Goal: Task Accomplishment & Management: Manage account settings

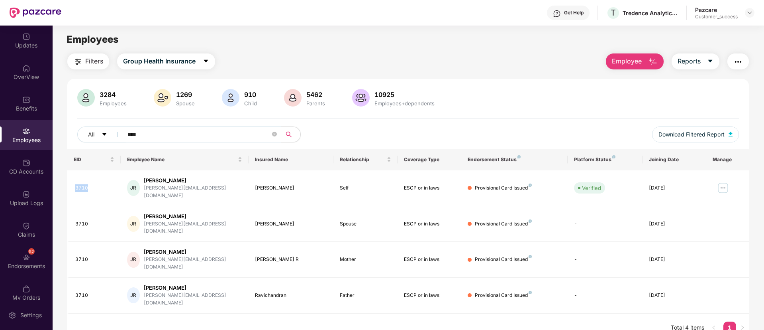
scroll to position [25, 0]
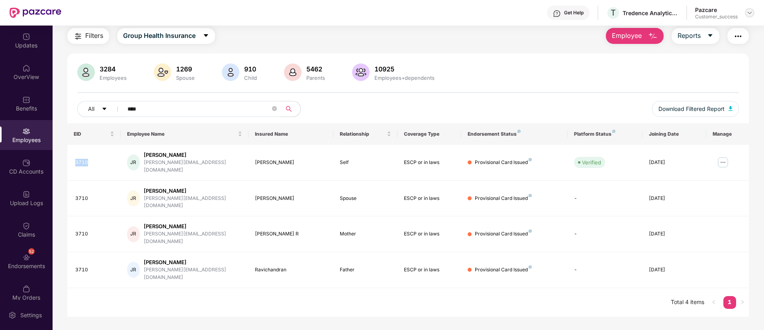
click at [751, 15] on img at bounding box center [750, 13] width 6 height 6
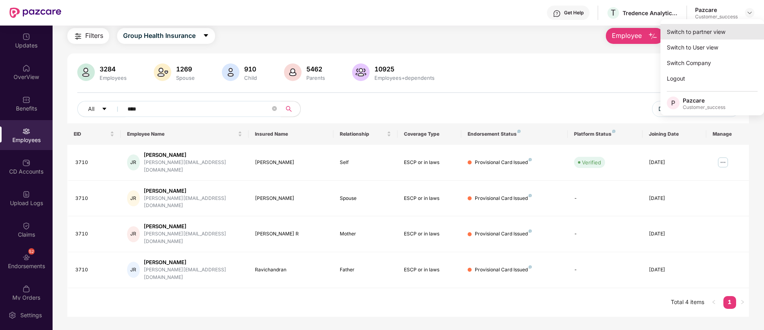
click at [721, 31] on div "Switch to partner view" at bounding box center [713, 32] width 104 height 16
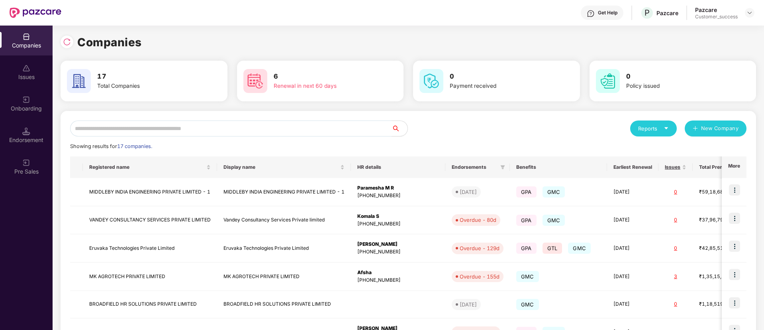
click at [169, 126] on input "text" at bounding box center [231, 128] width 322 height 16
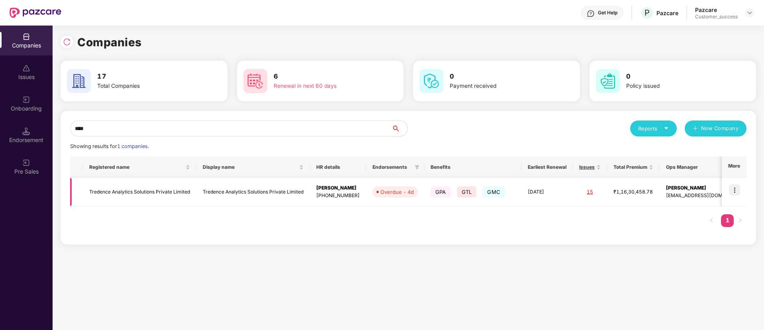
type input "****"
click at [731, 186] on img at bounding box center [734, 189] width 11 height 11
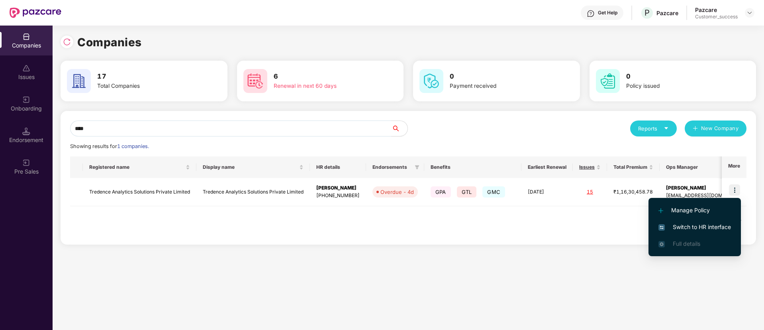
click at [687, 223] on span "Switch to HR interface" at bounding box center [695, 226] width 73 height 9
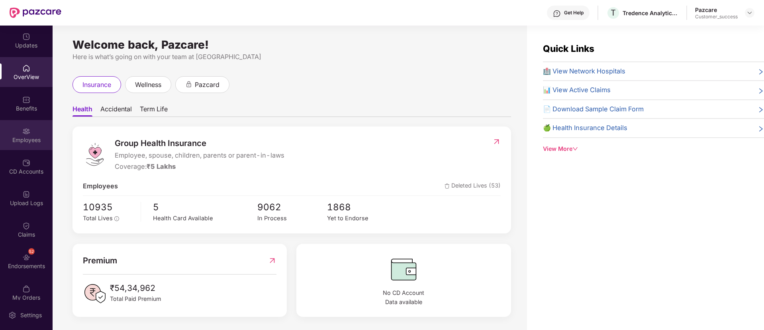
click at [25, 129] on img at bounding box center [26, 131] width 8 height 8
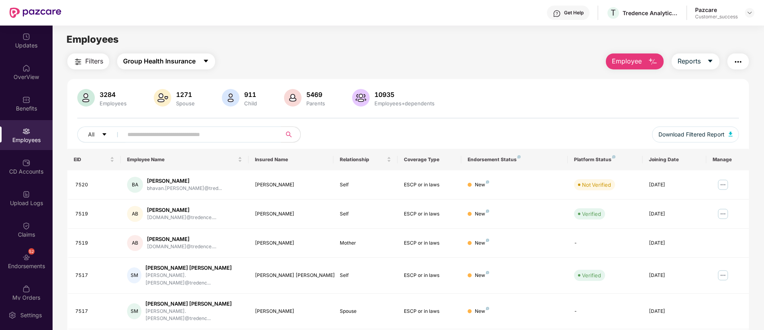
click at [202, 64] on button "Group Health Insurance" at bounding box center [166, 61] width 98 height 16
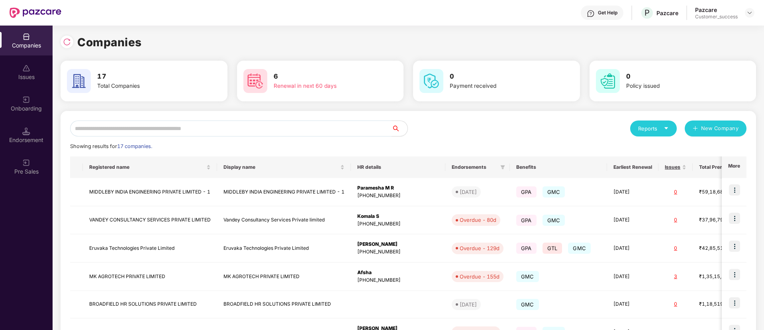
click at [192, 126] on input "text" at bounding box center [231, 128] width 322 height 16
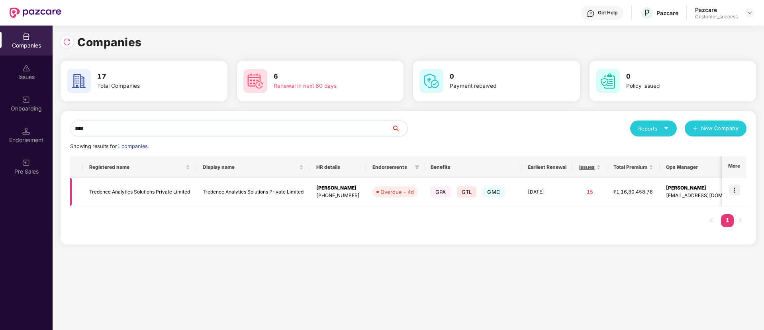
type input "****"
click at [734, 188] on img at bounding box center [734, 189] width 11 height 11
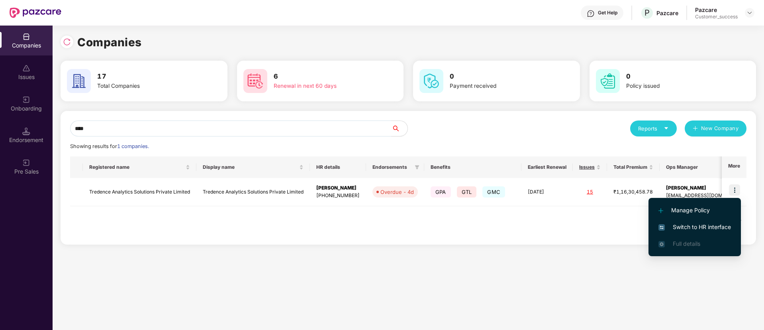
click at [707, 228] on span "Switch to HR interface" at bounding box center [695, 226] width 73 height 9
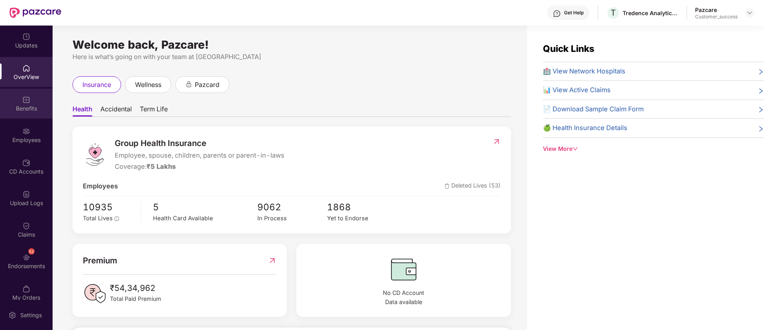
click at [30, 103] on div "Benefits" at bounding box center [26, 103] width 53 height 30
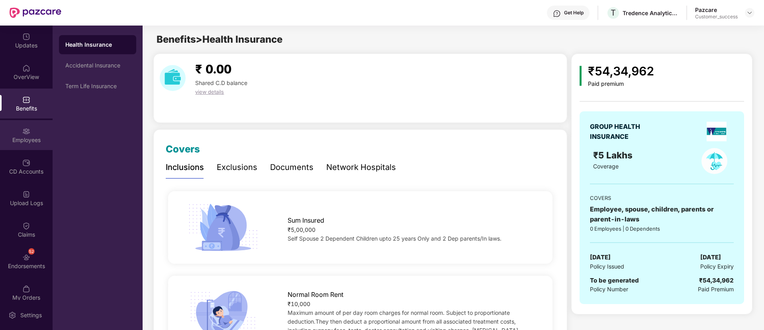
click at [25, 139] on div "Employees" at bounding box center [26, 140] width 53 height 8
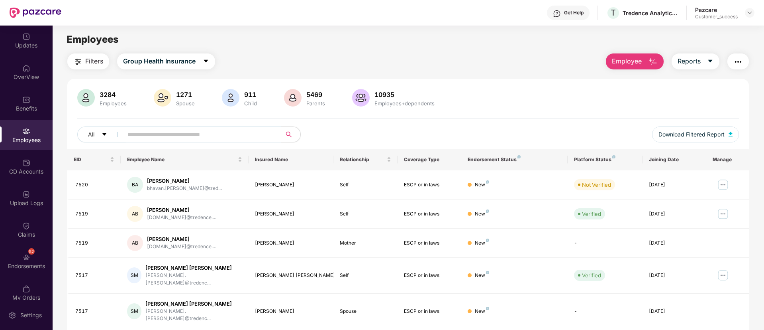
click at [224, 133] on input "text" at bounding box center [198, 134] width 143 height 12
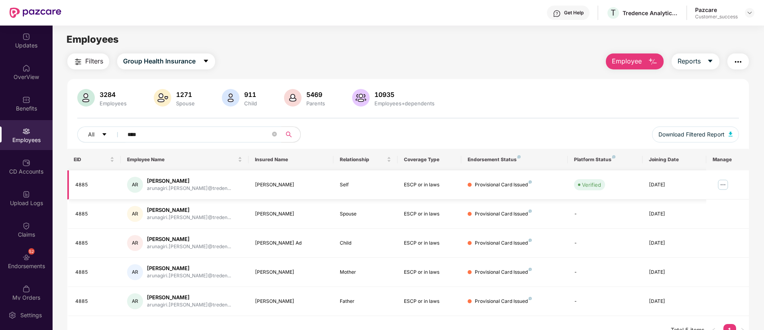
type input "****"
click at [720, 182] on img at bounding box center [723, 184] width 13 height 13
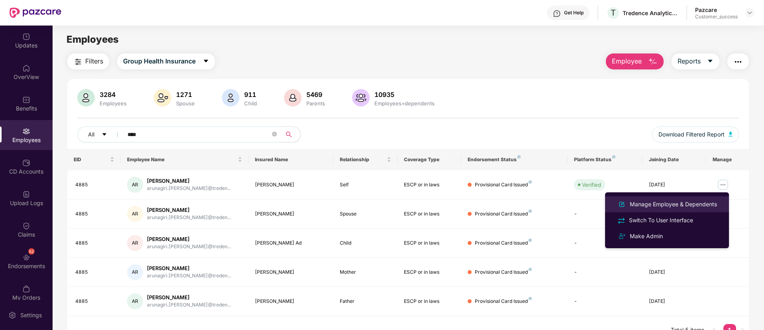
click at [680, 207] on div "Manage Employee & Dependents" at bounding box center [673, 204] width 90 height 9
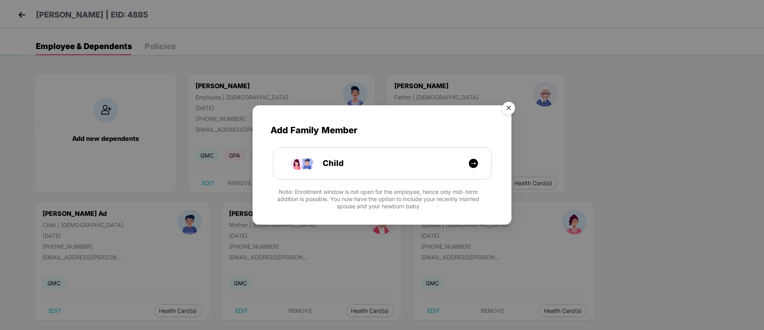
click at [509, 107] on img "Close" at bounding box center [509, 109] width 22 height 22
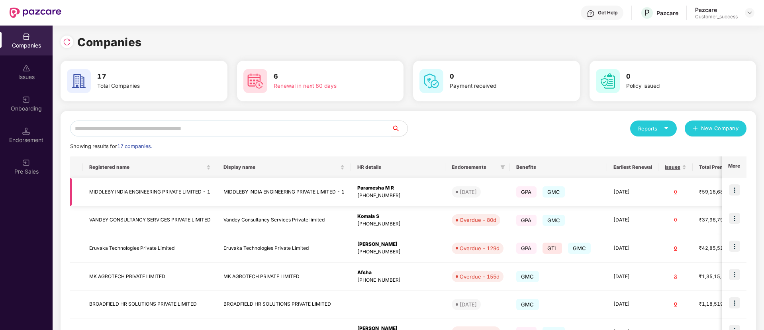
click at [210, 197] on td "MIDDLEBY INDIA ENGINEERING PRIVATE LIMITED - 1" at bounding box center [150, 192] width 134 height 28
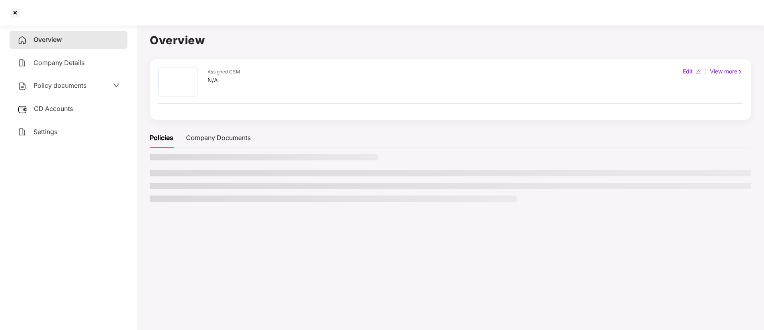
click at [210, 197] on li at bounding box center [333, 198] width 367 height 6
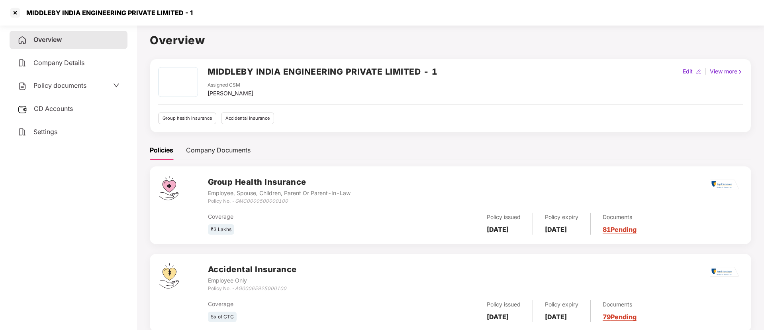
click at [63, 84] on span "Policy documents" at bounding box center [59, 85] width 53 height 8
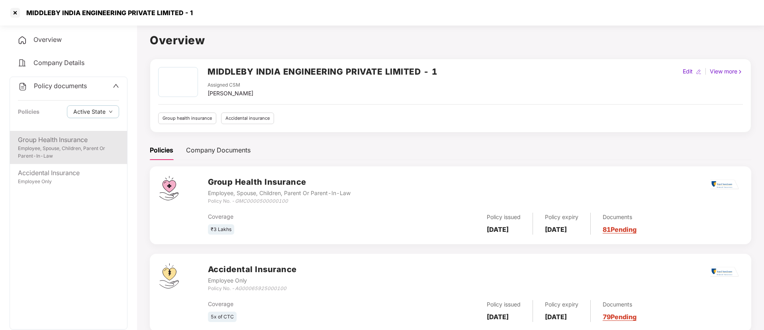
click at [75, 158] on div "Employee, Spouse, Children, Parent Or Parent-In-Law" at bounding box center [68, 152] width 101 height 15
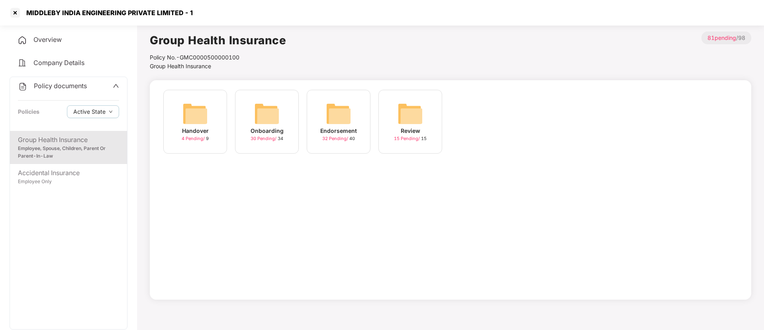
click at [348, 130] on div "Endorsement" at bounding box center [338, 130] width 37 height 9
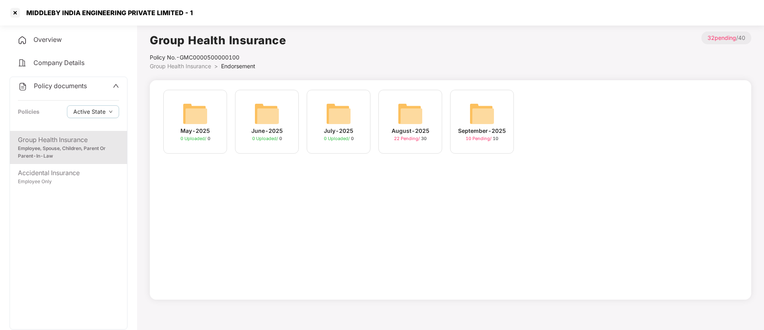
click at [415, 129] on div "August-2025" at bounding box center [411, 130] width 38 height 9
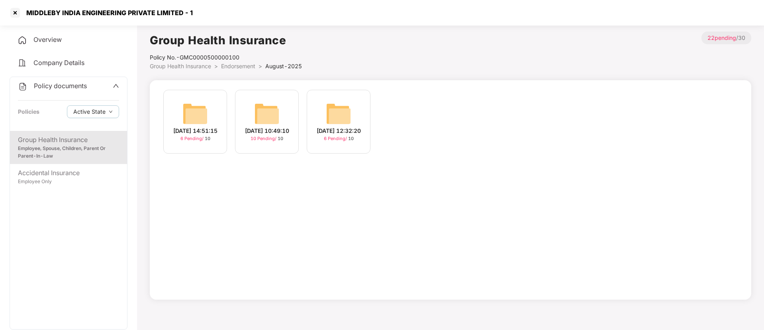
click at [208, 135] on div "07-Aug-2025 14:51:15" at bounding box center [195, 130] width 44 height 9
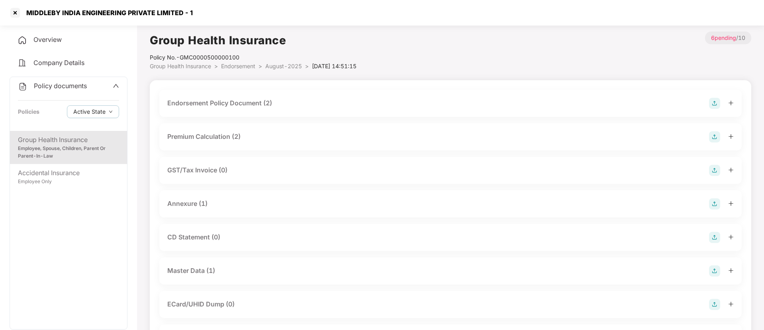
scroll to position [16, 0]
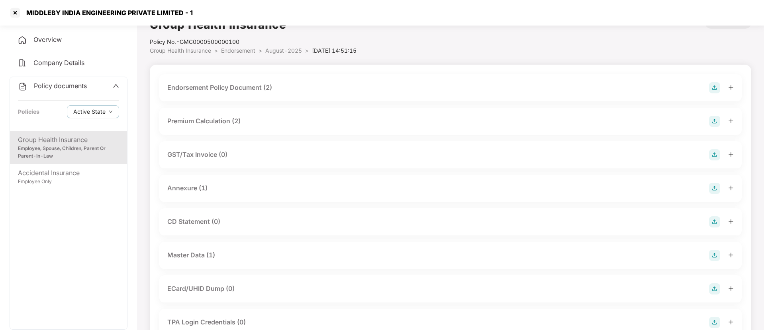
click at [663, 89] on div "Endorsement Policy Document (2)" at bounding box center [450, 87] width 567 height 11
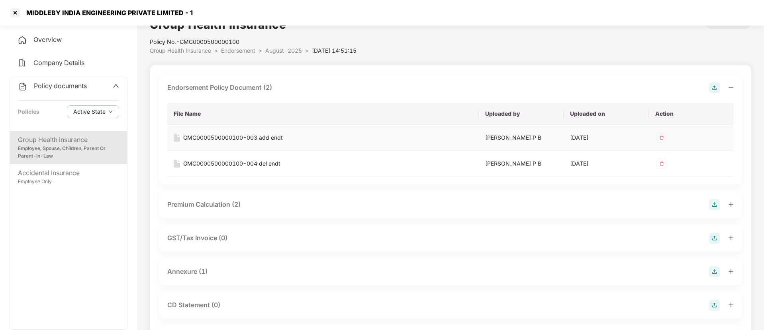
click at [257, 140] on div "GMC0000500000100-003 add endt" at bounding box center [233, 137] width 100 height 9
click at [249, 162] on div "GMC0000500000100-004 del endt" at bounding box center [231, 163] width 97 height 9
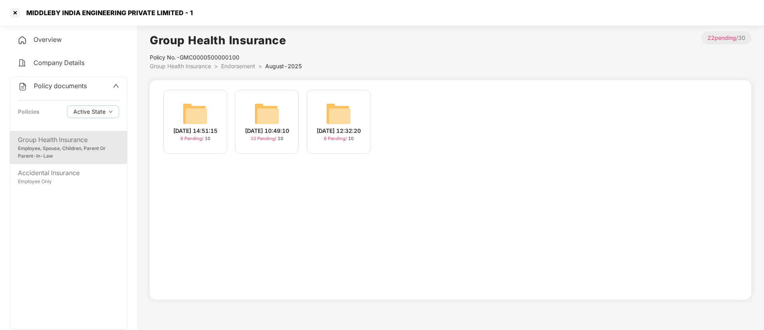
click at [331, 119] on img at bounding box center [338, 113] width 25 height 25
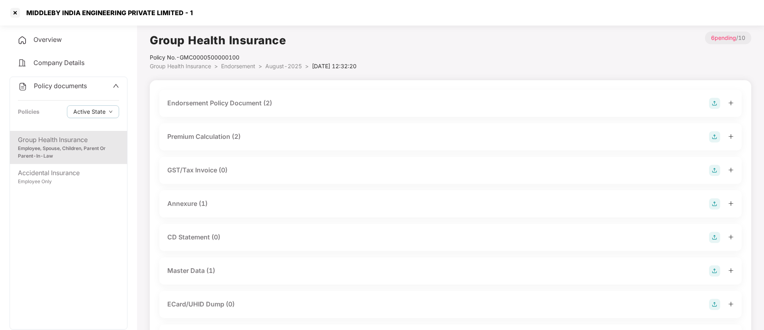
click at [302, 98] on div "Endorsement Policy Document (2)" at bounding box center [450, 103] width 567 height 11
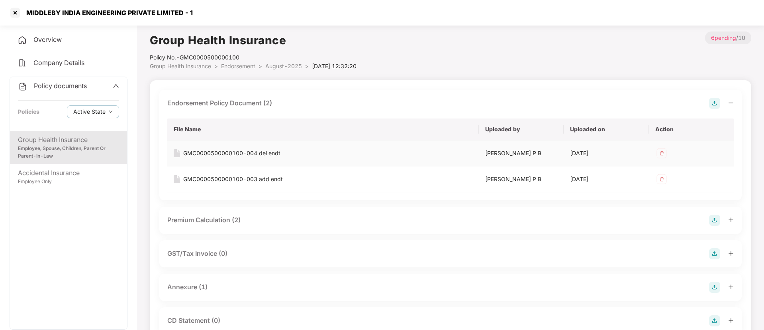
click at [262, 151] on div "GMC0000500000100-004 del endt" at bounding box center [231, 153] width 97 height 9
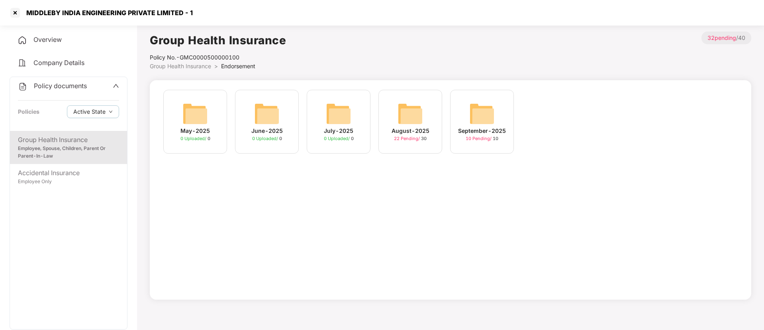
click at [492, 128] on div "September-2025" at bounding box center [482, 130] width 48 height 9
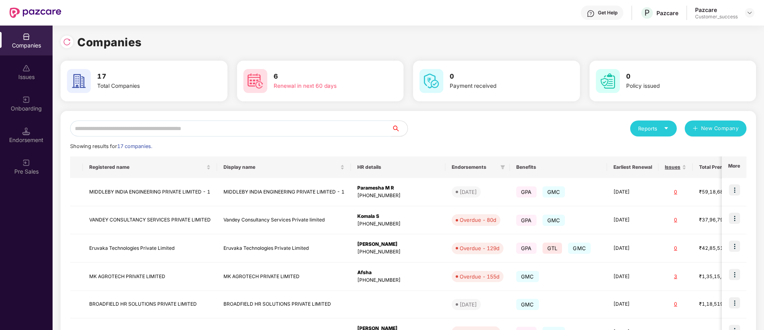
click at [273, 131] on input "text" at bounding box center [231, 128] width 322 height 16
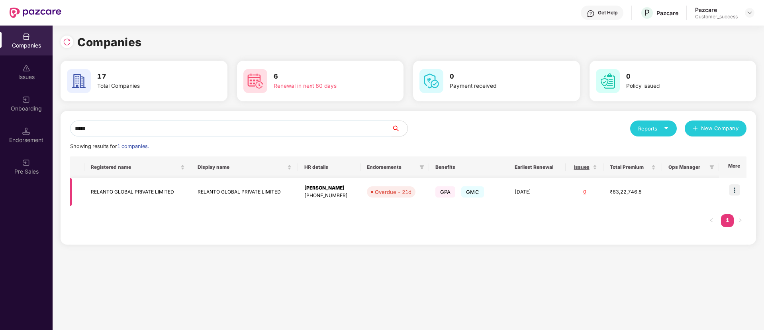
type input "*****"
click at [736, 191] on img at bounding box center [734, 189] width 11 height 11
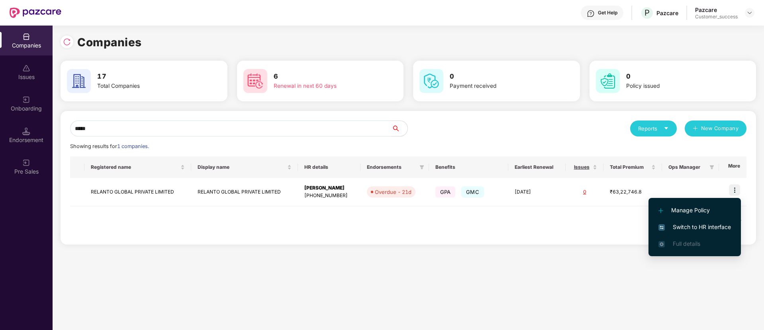
click at [680, 223] on span "Switch to HR interface" at bounding box center [695, 226] width 73 height 9
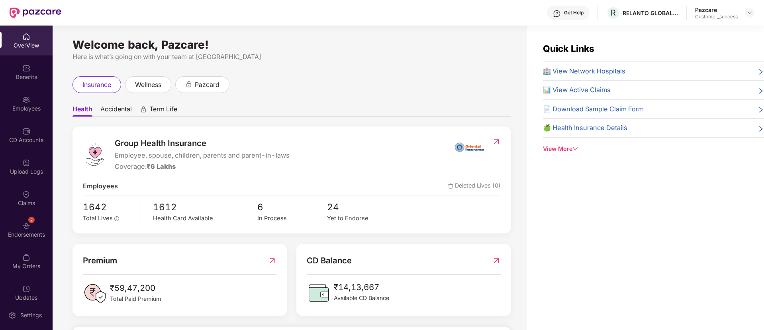
click at [20, 108] on div "Employees" at bounding box center [26, 108] width 53 height 8
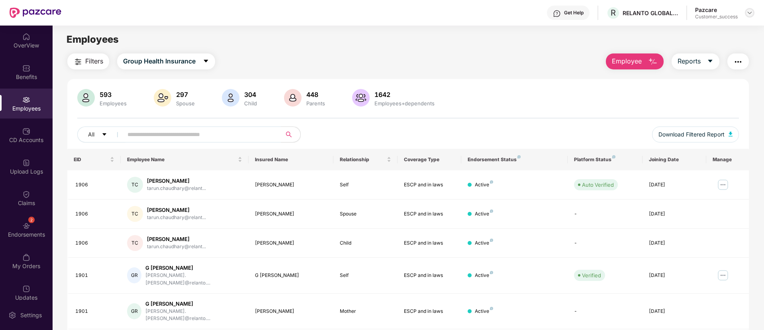
click at [751, 14] on img at bounding box center [750, 13] width 6 height 6
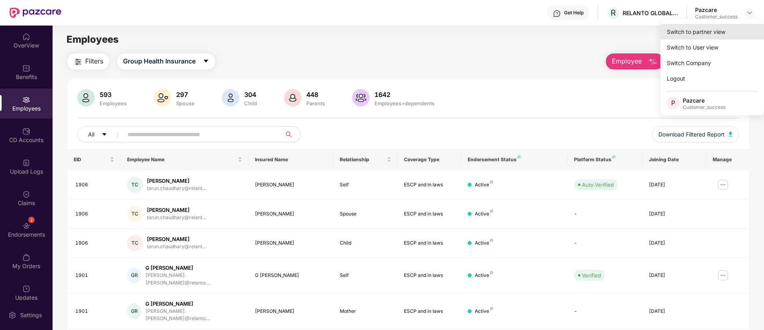
click at [716, 29] on div "Switch to partner view" at bounding box center [713, 32] width 104 height 16
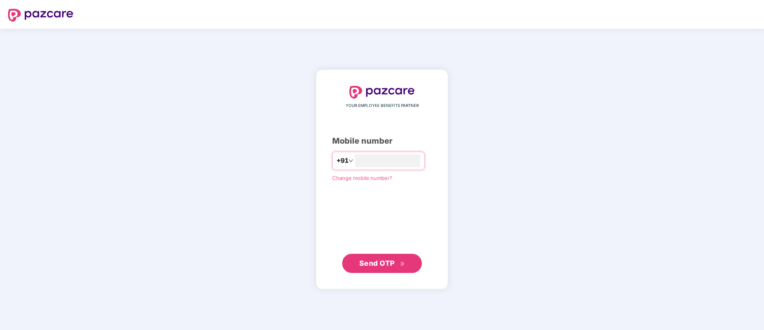
type input "**********"
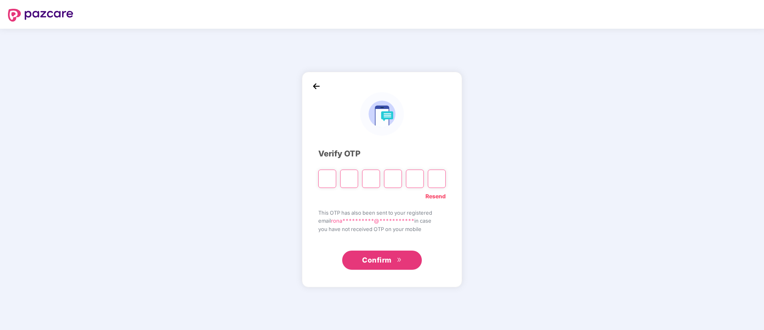
paste input "*"
type input "*"
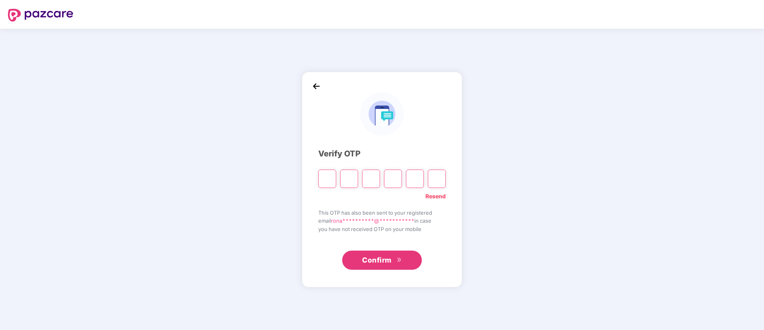
type input "*"
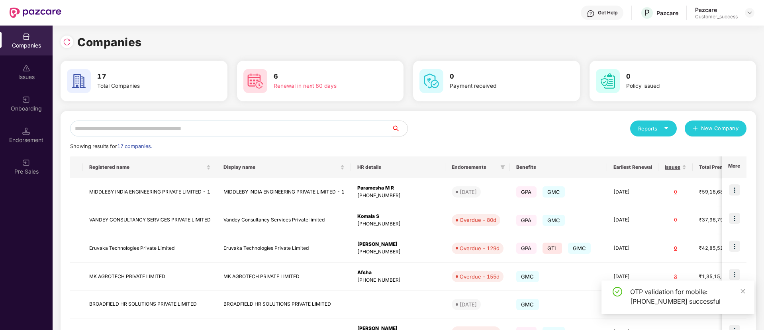
click at [211, 129] on input "text" at bounding box center [231, 128] width 322 height 16
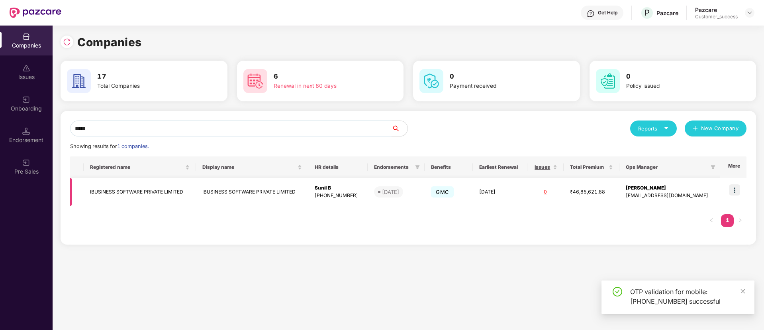
type input "*****"
click at [737, 190] on img at bounding box center [734, 189] width 11 height 11
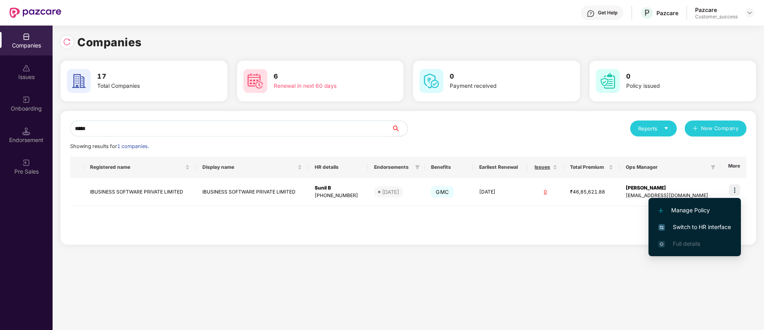
click at [713, 223] on span "Switch to HR interface" at bounding box center [695, 226] width 73 height 9
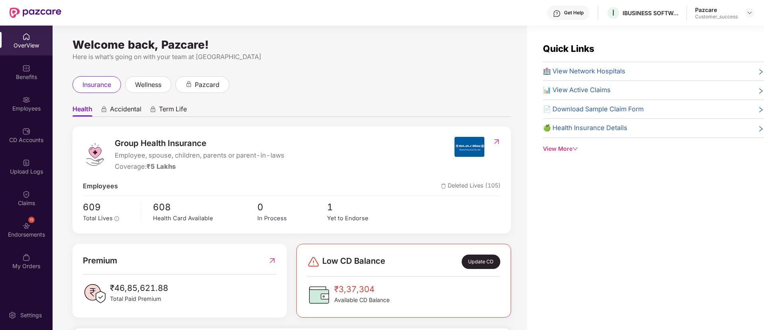
click at [26, 110] on div "Employees" at bounding box center [26, 108] width 53 height 8
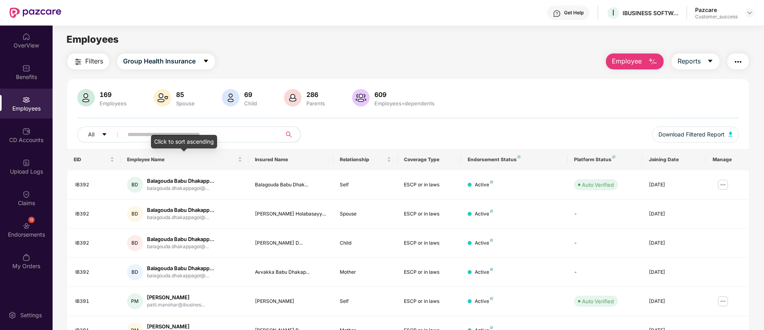
click at [209, 141] on div "Click to sort ascending" at bounding box center [184, 142] width 66 height 14
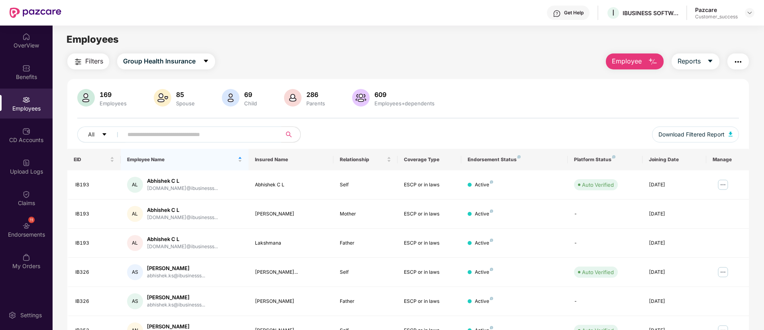
click at [243, 138] on input "text" at bounding box center [198, 134] width 143 height 12
paste input "*****"
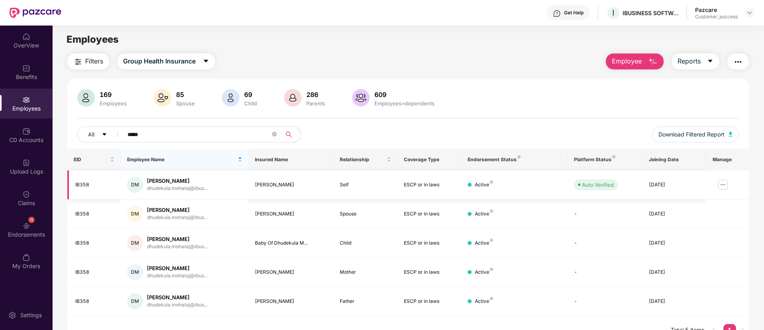
type input "*****"
click at [728, 181] on img at bounding box center [723, 184] width 13 height 13
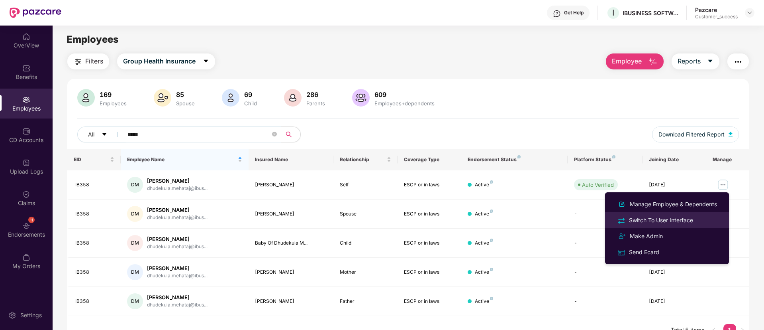
click at [679, 217] on div "Switch To User Interface" at bounding box center [661, 220] width 67 height 9
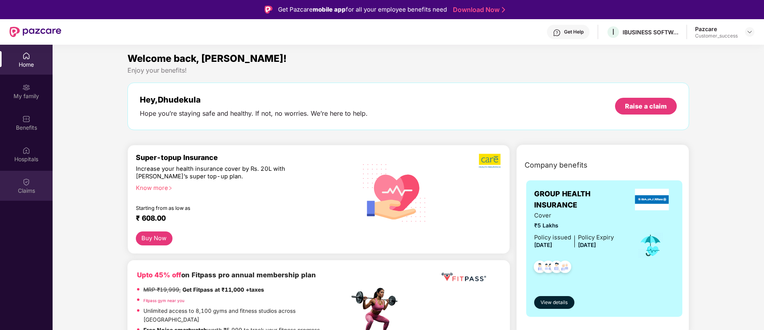
click at [33, 184] on div "Claims" at bounding box center [26, 186] width 53 height 30
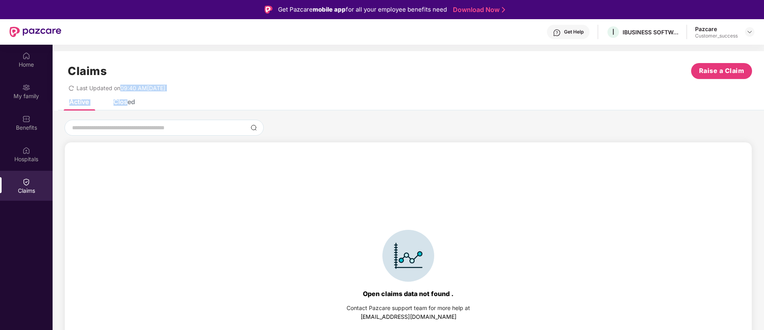
drag, startPoint x: 122, startPoint y: 94, endPoint x: 126, endPoint y: 102, distance: 9.3
click at [126, 102] on div "Claims Raise a Claim Last Updated on 09:40 AM, 18 Sep 2025 Active Closed Open c…" at bounding box center [409, 221] width 712 height 341
click at [126, 102] on div "Closed" at bounding box center [125, 102] width 22 height 8
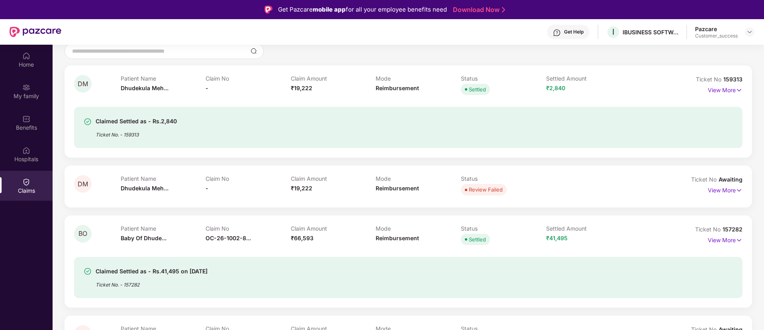
scroll to position [51, 0]
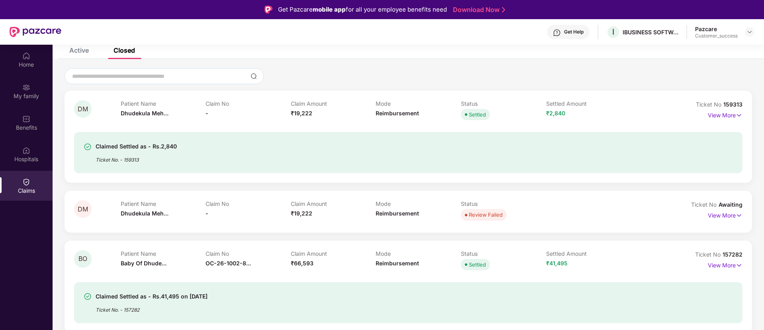
click at [132, 157] on div "Ticket No. - 159313" at bounding box center [136, 157] width 81 height 12
copy div "159313"
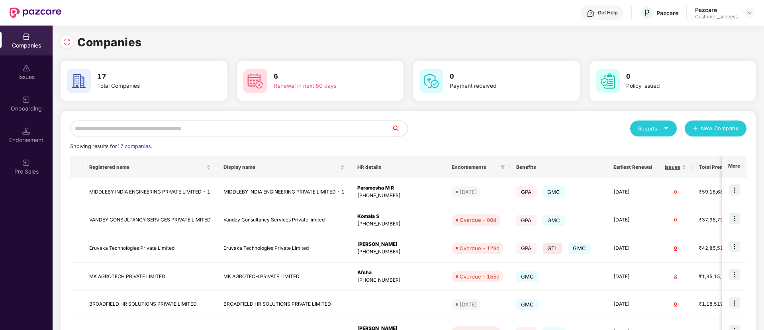
click at [141, 133] on input "text" at bounding box center [231, 128] width 322 height 16
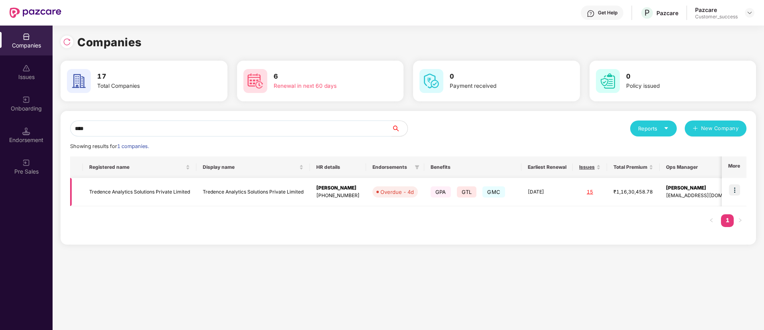
type input "****"
click at [735, 190] on img at bounding box center [734, 189] width 11 height 11
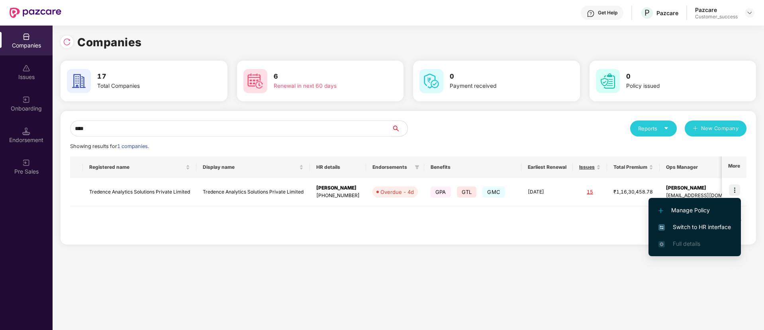
click at [696, 224] on span "Switch to HR interface" at bounding box center [695, 226] width 73 height 9
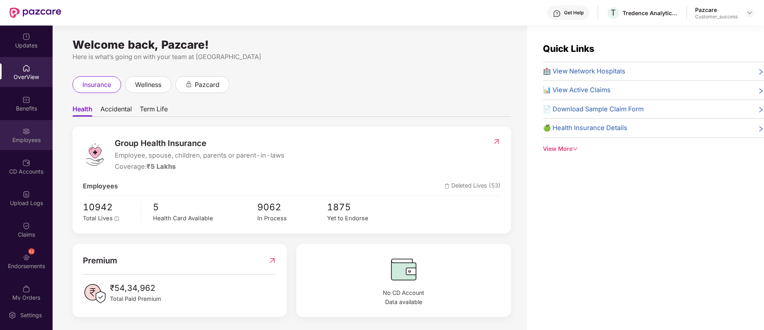
click at [27, 122] on div "Employees" at bounding box center [26, 135] width 53 height 30
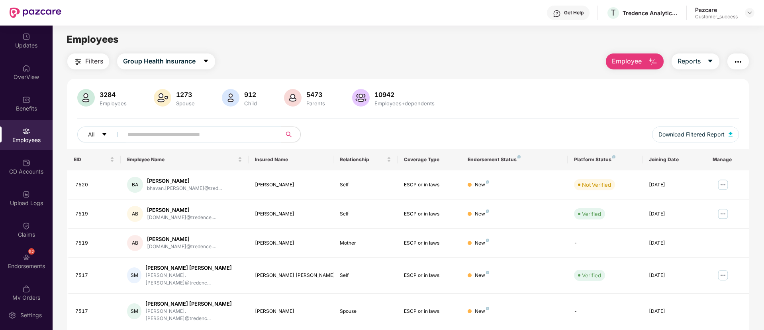
paste input "**********"
click at [155, 134] on input "**********" at bounding box center [198, 134] width 143 height 12
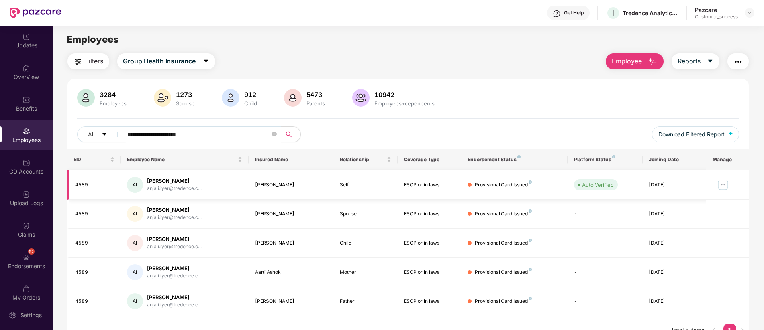
type input "**********"
click at [726, 185] on img at bounding box center [723, 184] width 13 height 13
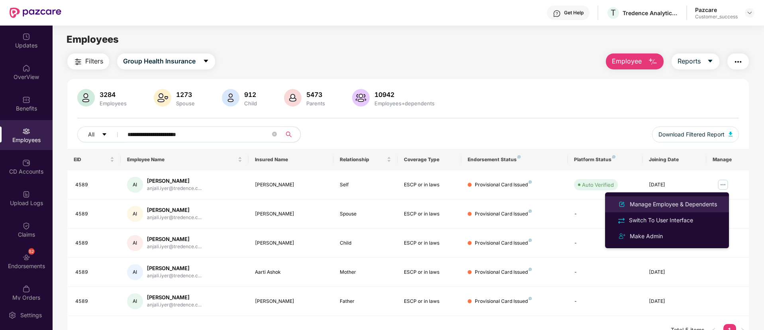
click at [649, 207] on div "Manage Employee & Dependents" at bounding box center [673, 204] width 90 height 9
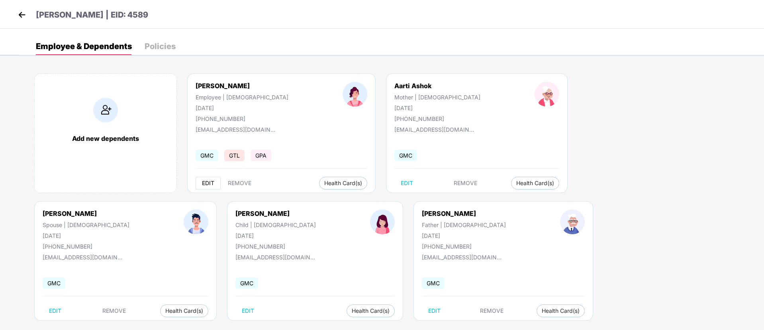
click at [208, 180] on span "EDIT" at bounding box center [208, 183] width 12 height 6
select select "******"
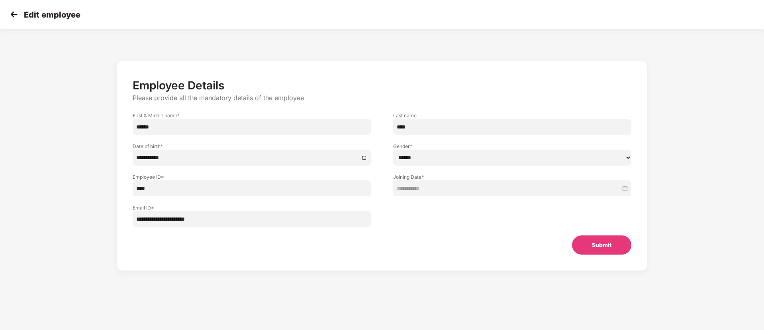
click at [242, 217] on input "**********" at bounding box center [252, 219] width 238 height 16
paste input "email"
type input "**********"
click at [606, 253] on button "Submit" at bounding box center [601, 244] width 59 height 19
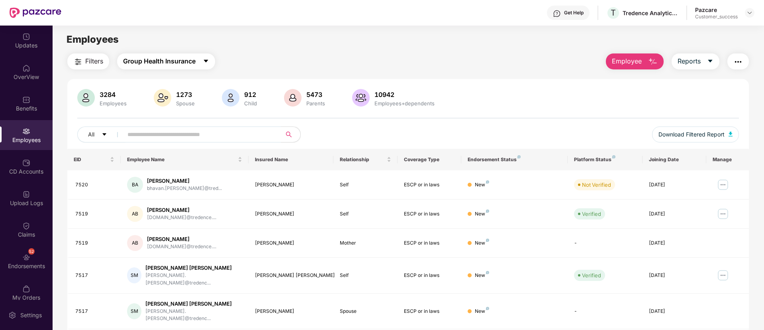
click at [163, 65] on span "Group Health Insurance" at bounding box center [159, 61] width 73 height 10
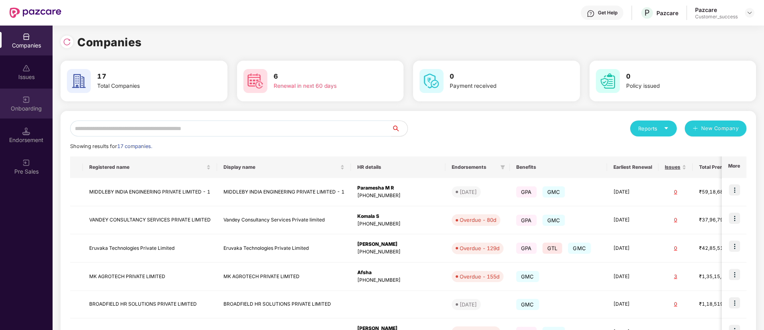
click at [33, 98] on div "Onboarding" at bounding box center [26, 103] width 53 height 30
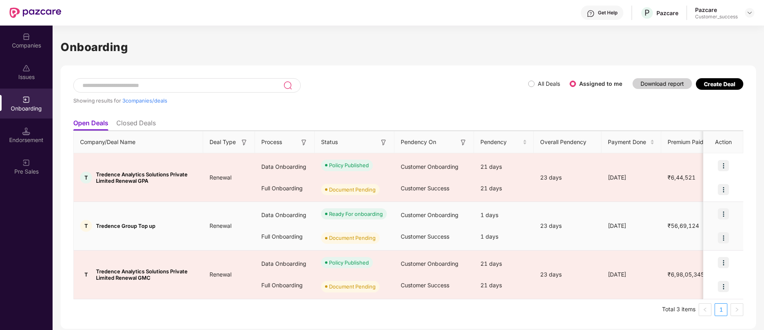
click at [724, 207] on div at bounding box center [724, 214] width 40 height 24
click at [725, 214] on img at bounding box center [723, 213] width 11 height 11
click at [712, 239] on li "View Document" at bounding box center [691, 234] width 77 height 17
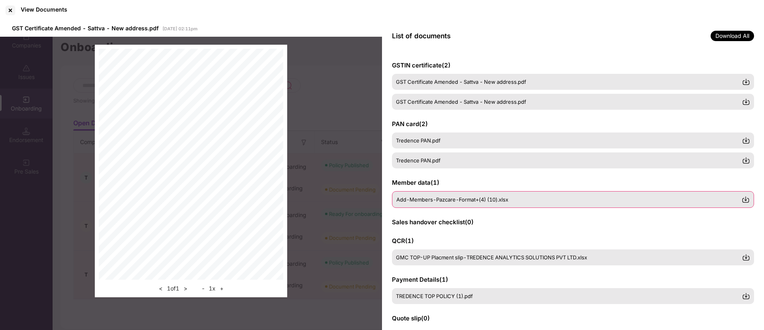
click at [479, 196] on span "Add-Members-Pazcare-Format+(4) (10).xlsx" at bounding box center [452, 199] width 112 height 6
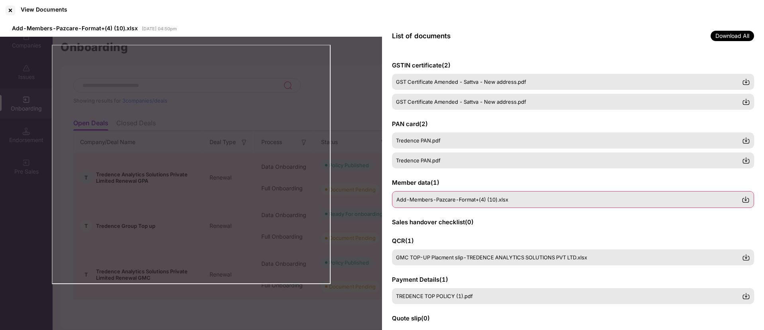
click at [745, 199] on img at bounding box center [746, 199] width 8 height 8
click at [8, 6] on div at bounding box center [10, 10] width 13 height 13
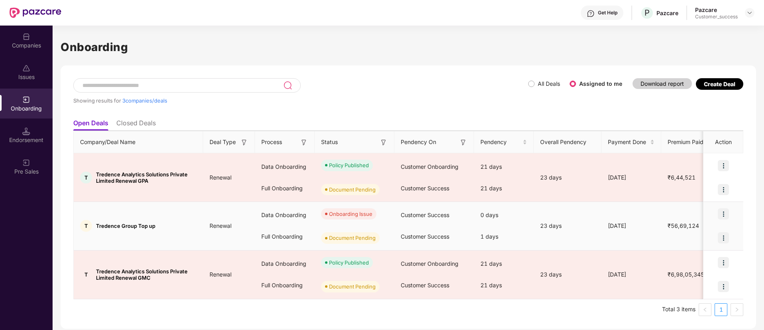
click at [729, 216] on img at bounding box center [723, 213] width 11 height 11
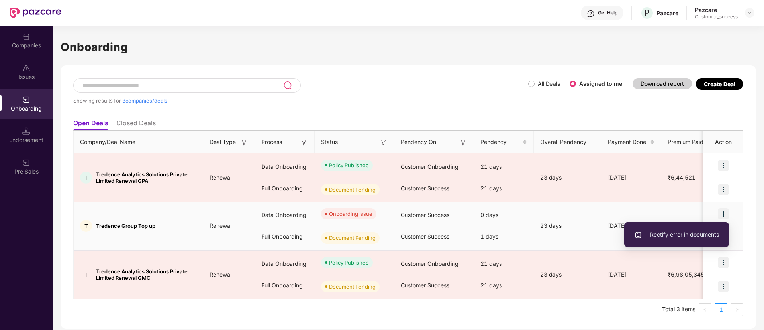
click at [712, 231] on span "Rectify error in documents" at bounding box center [676, 234] width 85 height 9
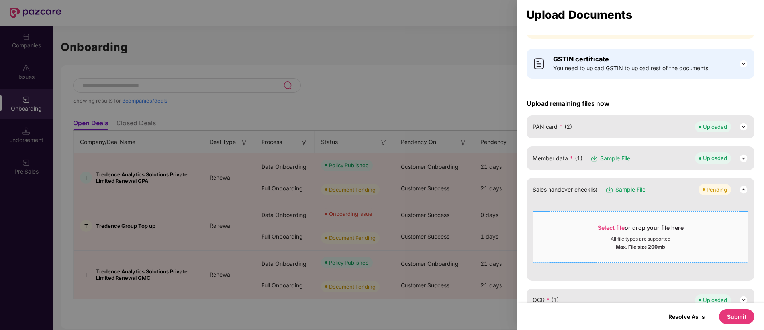
scroll to position [35, 0]
click at [741, 160] on img at bounding box center [744, 158] width 10 height 10
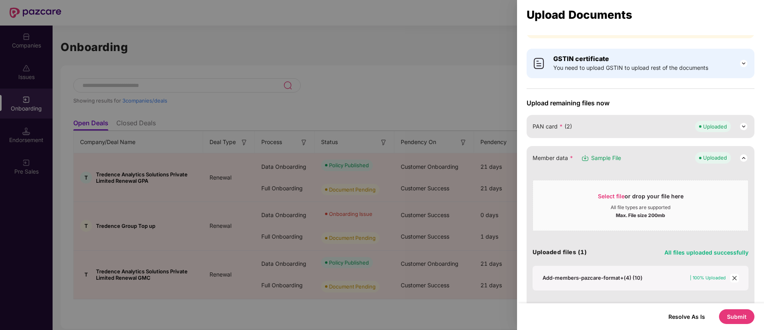
click at [733, 278] on icon "close" at bounding box center [735, 278] width 6 height 6
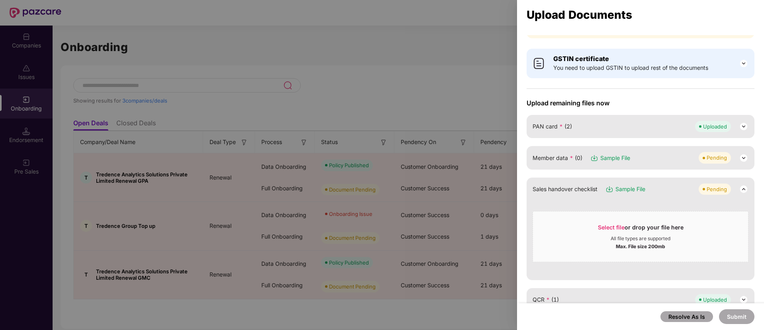
click at [743, 156] on img at bounding box center [744, 158] width 10 height 10
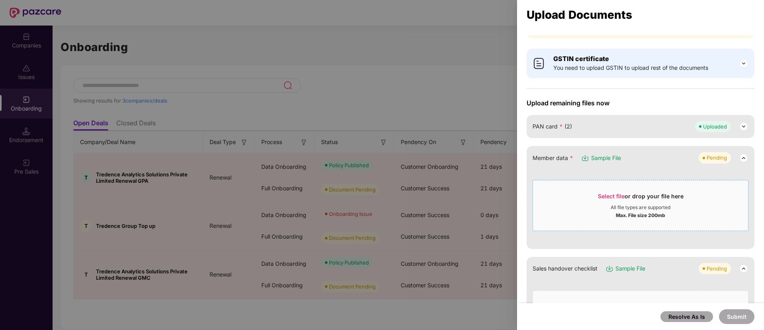
click at [614, 193] on span "Select file" at bounding box center [611, 195] width 27 height 7
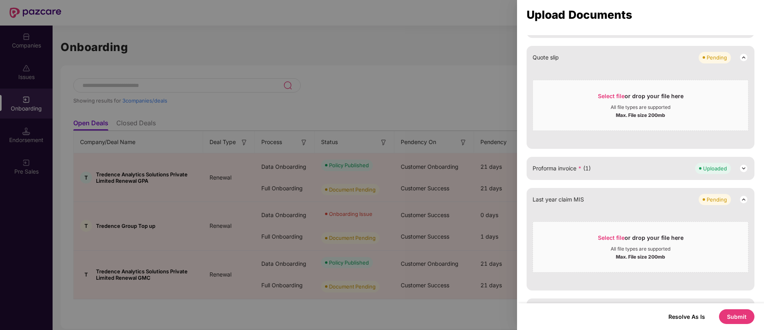
scroll to position [363, 0]
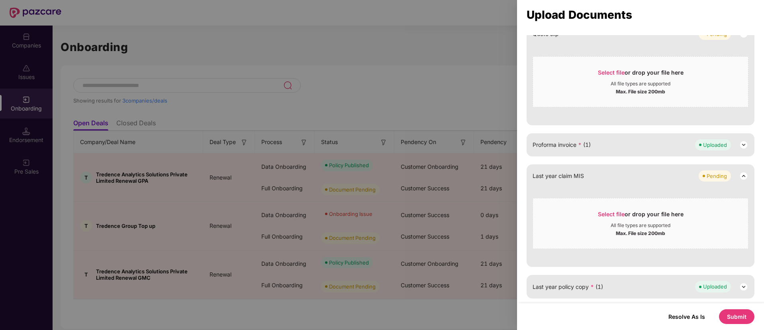
click at [745, 314] on button "Submit" at bounding box center [736, 316] width 35 height 15
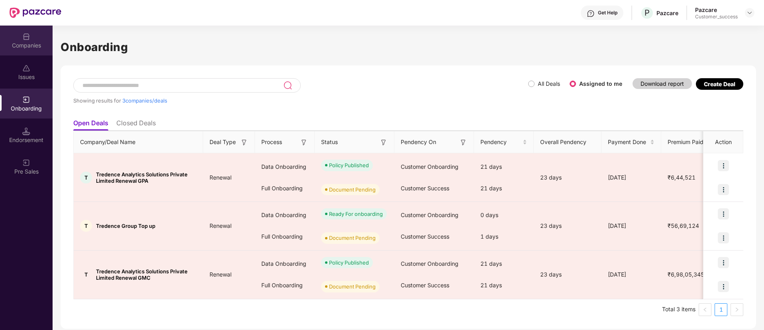
click at [29, 45] on div "Companies" at bounding box center [26, 45] width 53 height 8
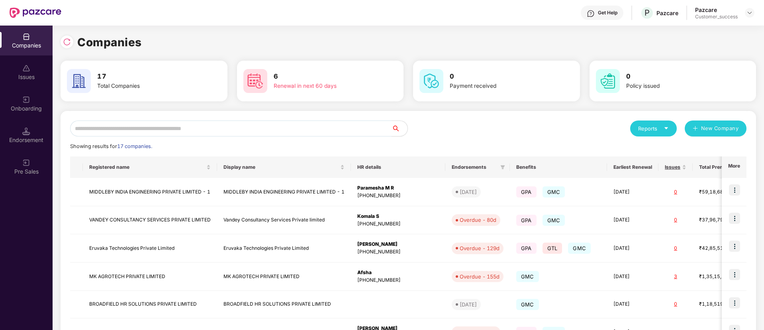
click at [245, 131] on input "text" at bounding box center [231, 128] width 322 height 16
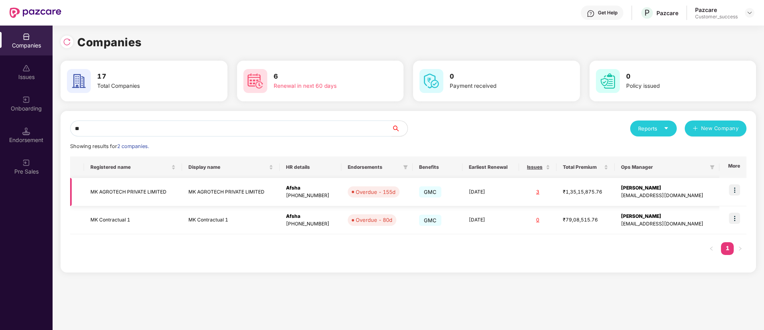
type input "**"
click at [737, 194] on img at bounding box center [734, 189] width 11 height 11
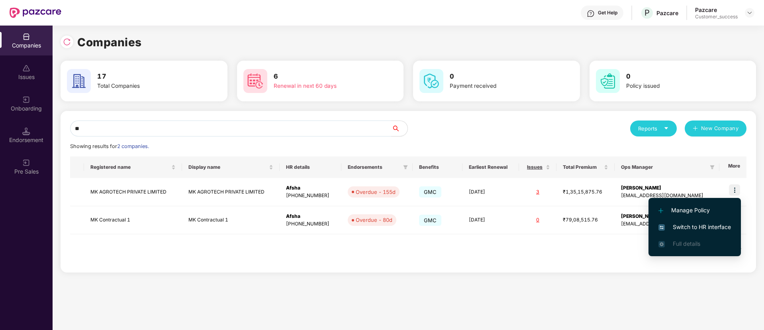
click at [696, 226] on span "Switch to HR interface" at bounding box center [695, 226] width 73 height 9
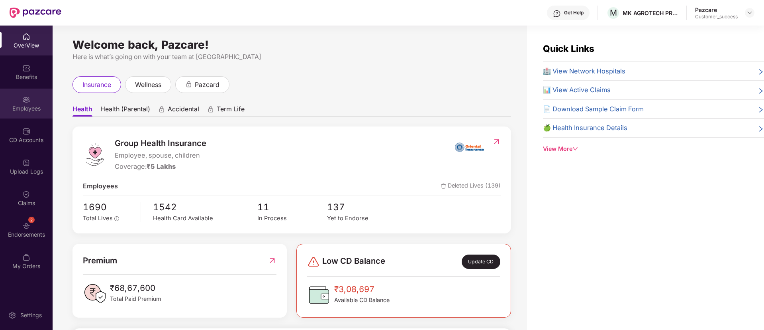
click at [34, 99] on div "Employees" at bounding box center [26, 103] width 53 height 30
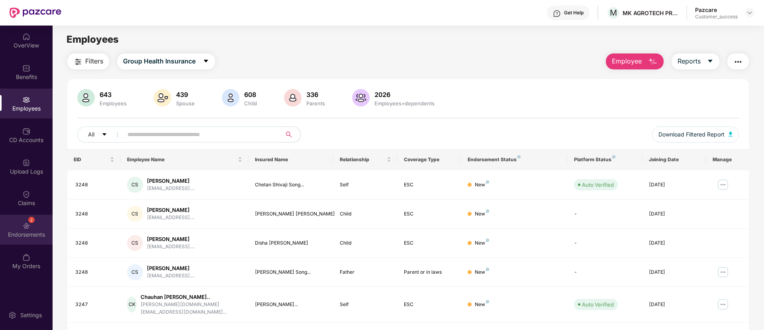
click at [21, 235] on div "Endorsements" at bounding box center [26, 234] width 53 height 8
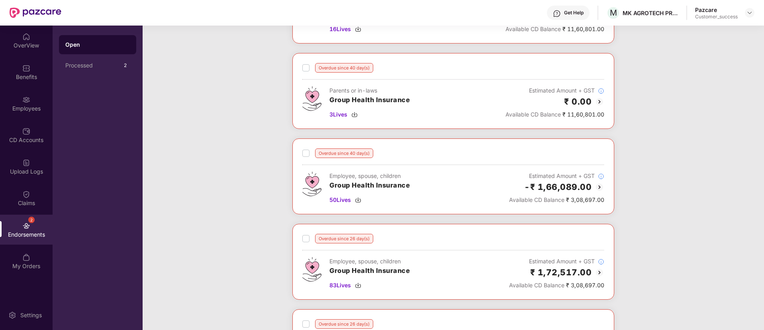
scroll to position [527, 0]
click at [13, 107] on div "Employees" at bounding box center [26, 108] width 53 height 8
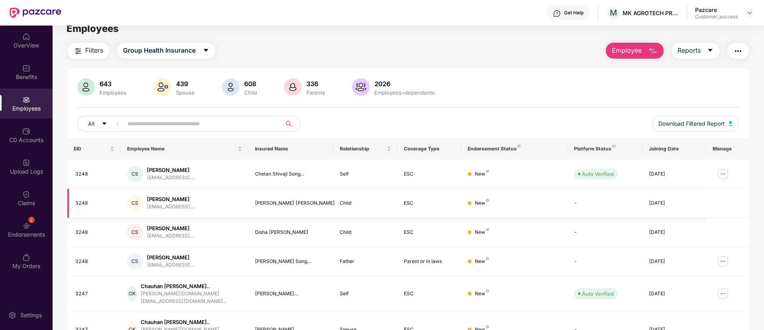
scroll to position [160, 0]
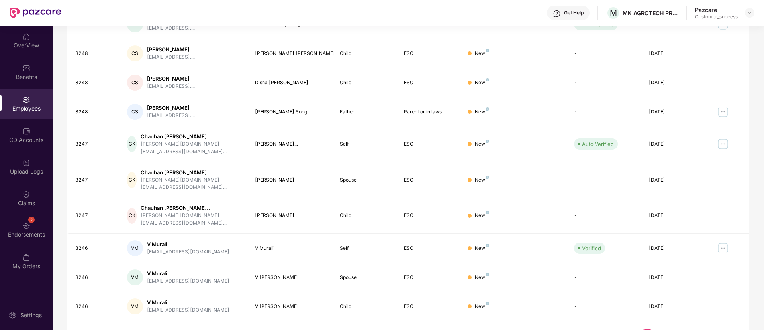
click at [667, 329] on link "3" at bounding box center [673, 335] width 13 height 12
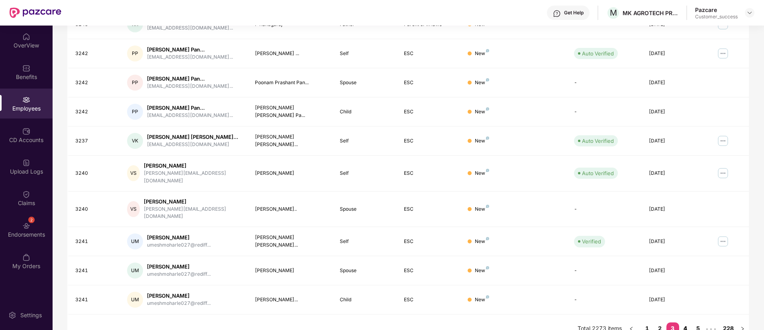
click at [682, 322] on link "4" at bounding box center [685, 328] width 13 height 12
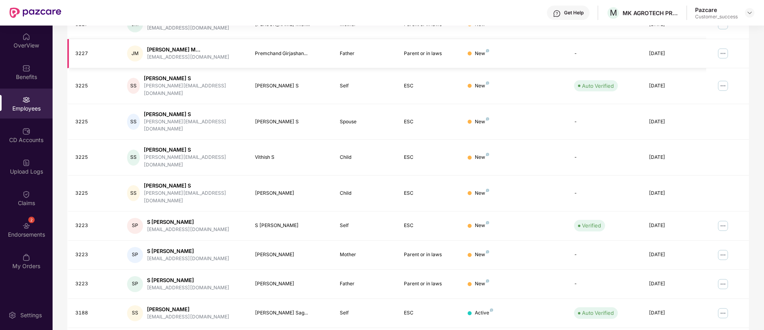
scroll to position [0, 0]
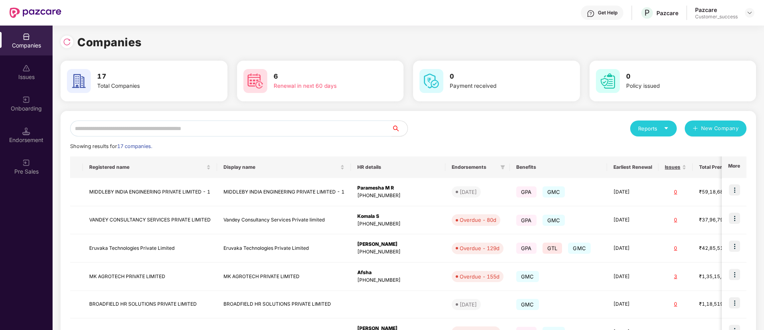
click at [157, 134] on input "text" at bounding box center [231, 128] width 322 height 16
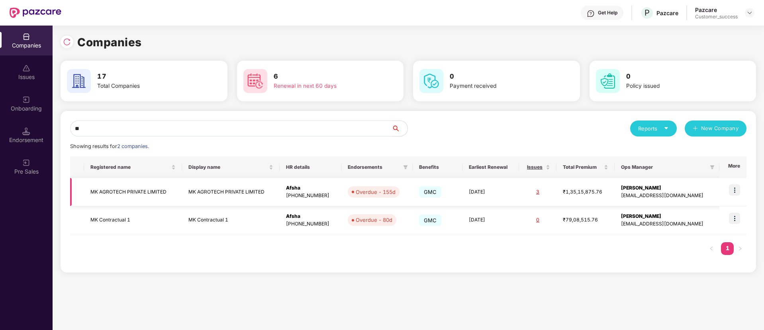
type input "**"
click at [133, 193] on td "MK AGROTECH PRIVATE LIMITED" at bounding box center [133, 192] width 98 height 28
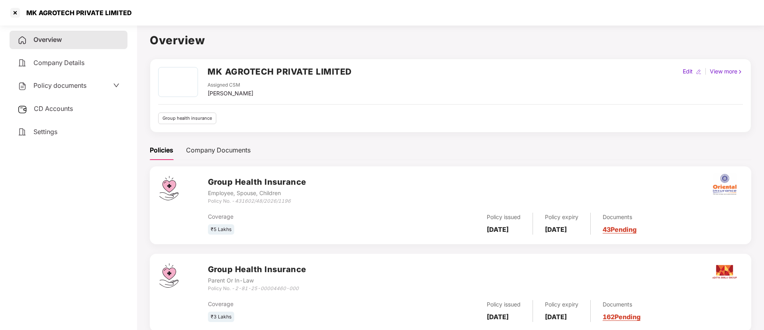
click at [104, 80] on div "Policy documents" at bounding box center [69, 85] width 118 height 18
click at [78, 82] on span "Policy documents" at bounding box center [59, 85] width 53 height 8
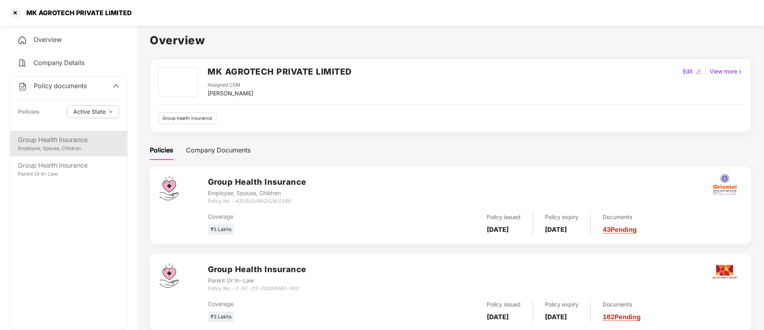
click at [47, 139] on div "Group Health Insurance" at bounding box center [68, 140] width 101 height 10
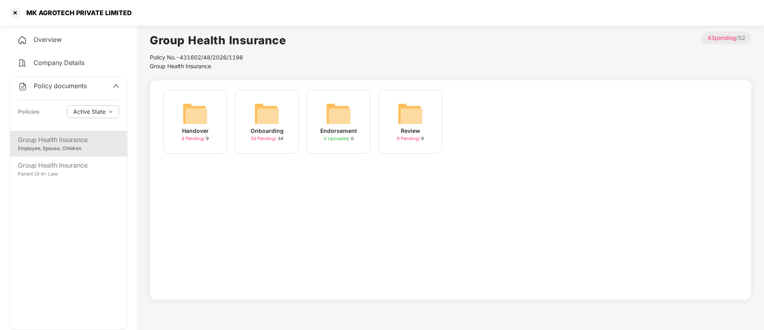
click at [265, 125] on img at bounding box center [266, 113] width 25 height 25
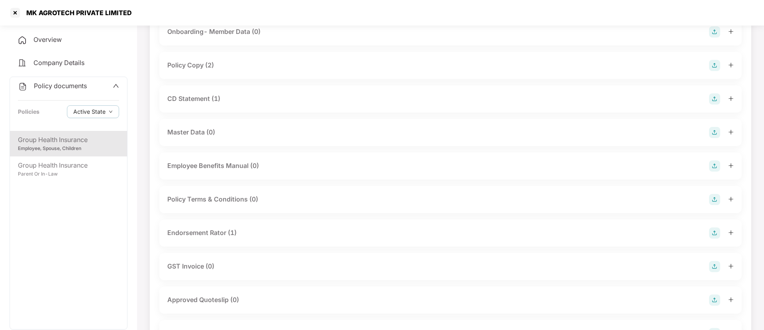
scroll to position [77, 0]
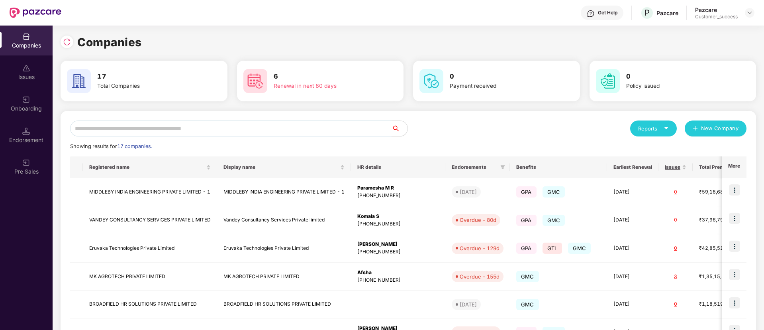
click at [284, 127] on input "text" at bounding box center [231, 128] width 322 height 16
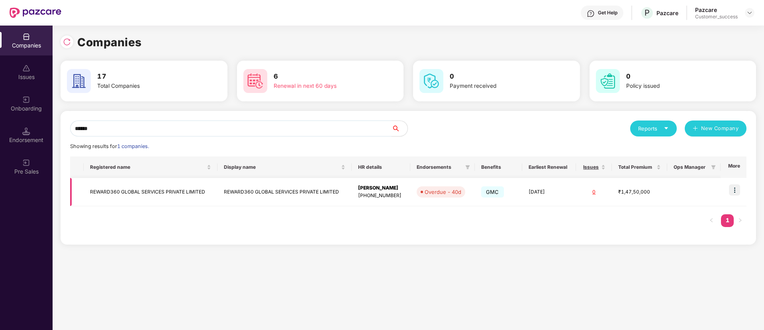
type input "******"
click at [733, 190] on img at bounding box center [734, 189] width 11 height 11
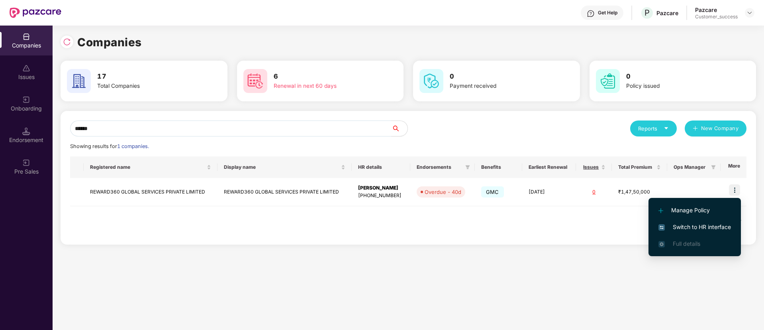
click at [685, 222] on span "Switch to HR interface" at bounding box center [695, 226] width 73 height 9
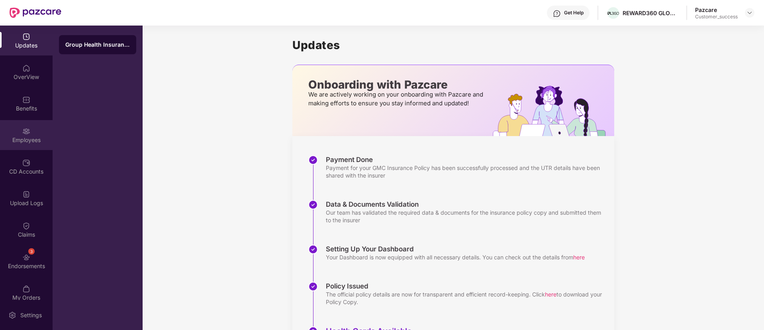
click at [29, 141] on div "Employees" at bounding box center [26, 140] width 53 height 8
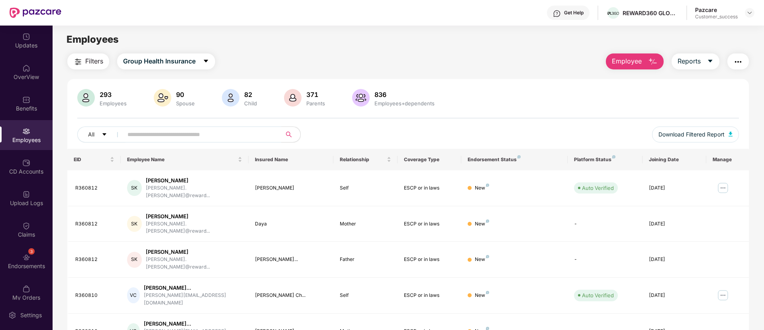
paste input "**********"
click at [176, 131] on input "**********" at bounding box center [198, 134] width 143 height 12
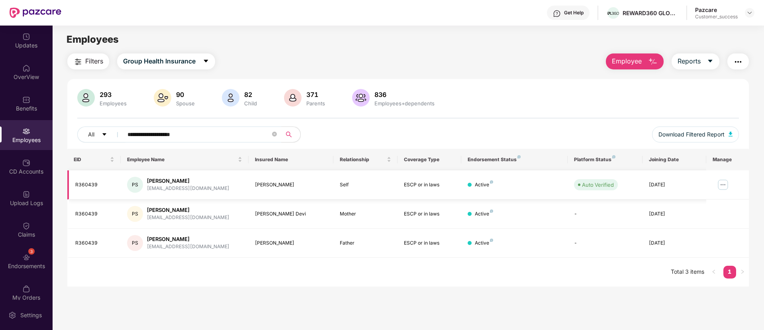
type input "**********"
click at [718, 187] on img at bounding box center [723, 184] width 13 height 13
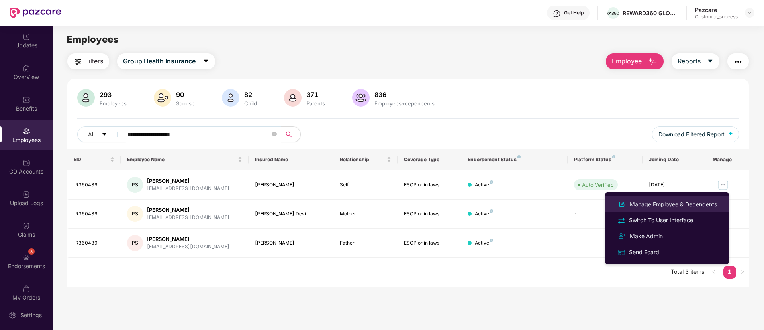
click at [681, 204] on div "Manage Employee & Dependents" at bounding box center [673, 204] width 90 height 9
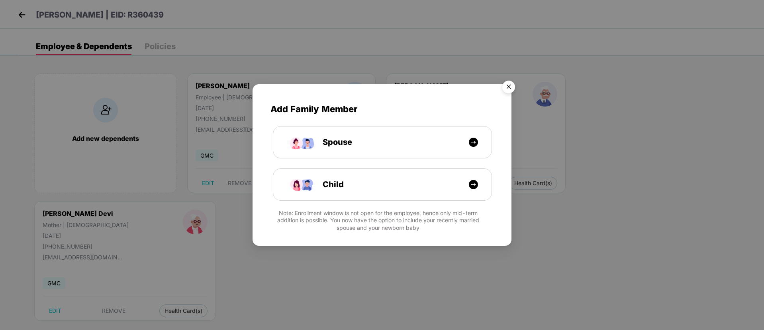
click at [504, 83] on img "Close" at bounding box center [509, 88] width 22 height 22
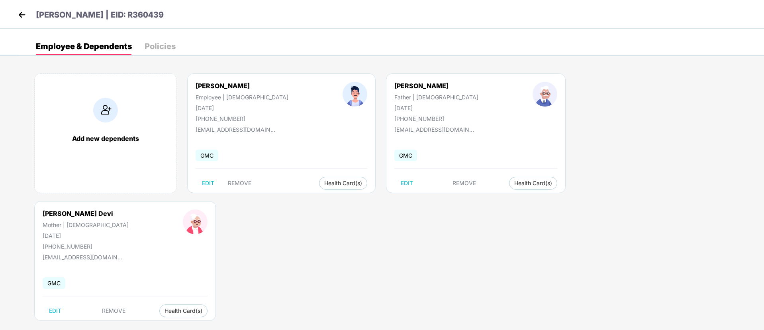
click at [24, 13] on img at bounding box center [22, 15] width 12 height 12
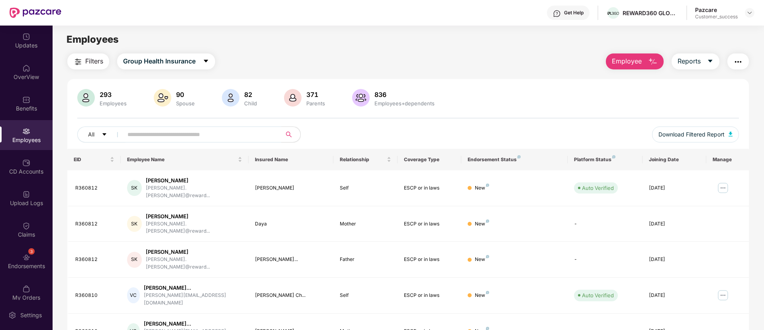
click at [257, 133] on input "text" at bounding box center [198, 134] width 143 height 12
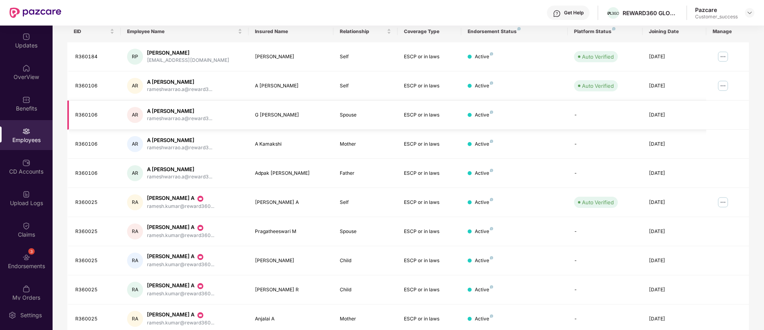
scroll to position [139, 0]
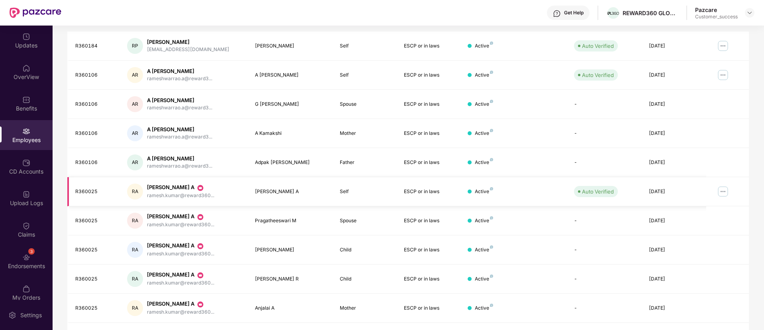
type input "******"
click at [726, 188] on img at bounding box center [723, 191] width 13 height 13
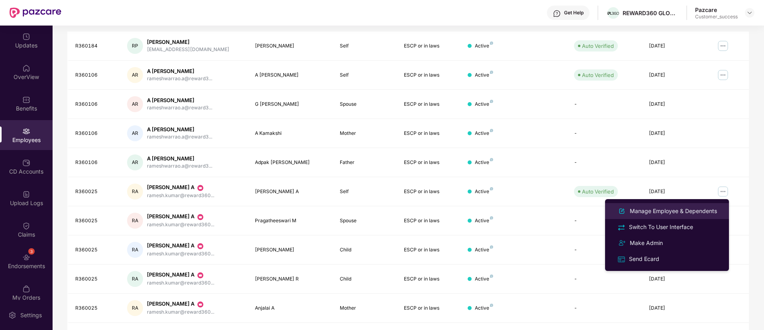
click at [696, 208] on div "Manage Employee & Dependents" at bounding box center [673, 210] width 90 height 9
